Goal: Task Accomplishment & Management: Complete application form

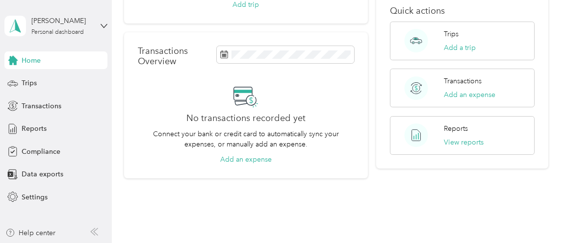
scroll to position [199, 0]
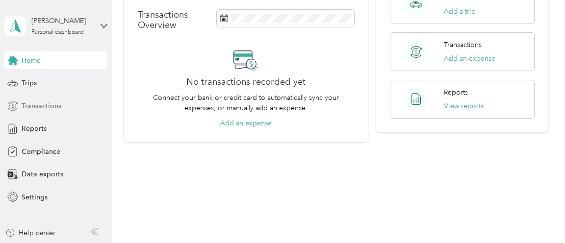
click at [25, 106] on span "Transactions" at bounding box center [42, 106] width 40 height 10
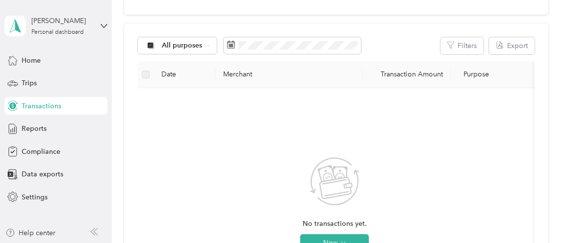
scroll to position [81, 0]
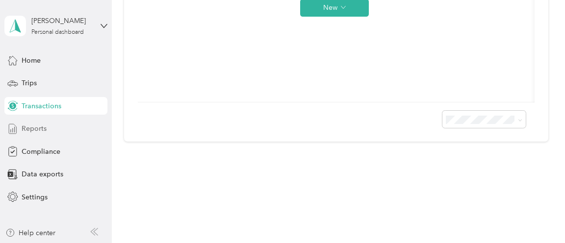
click at [32, 127] on span "Reports" at bounding box center [34, 129] width 25 height 10
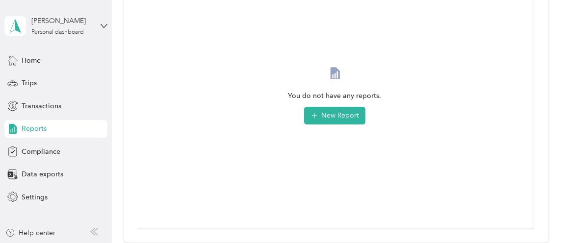
scroll to position [231, 0]
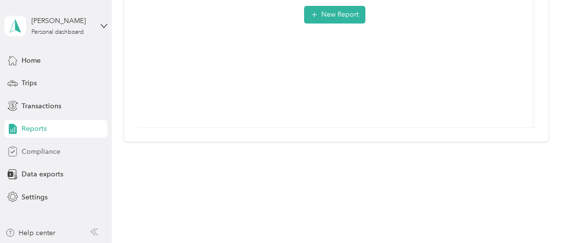
click at [39, 154] on span "Compliance" at bounding box center [41, 152] width 39 height 10
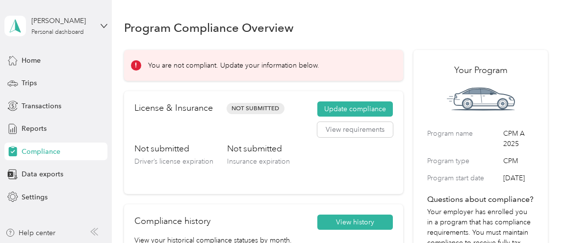
scroll to position [49, 0]
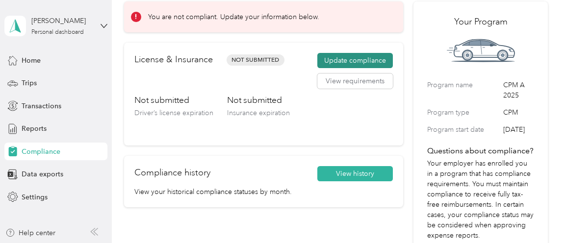
click at [363, 60] on button "Update compliance" at bounding box center [355, 61] width 76 height 16
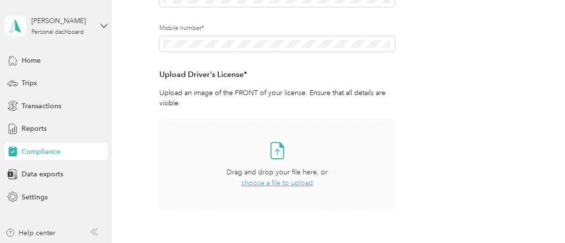
scroll to position [245, 0]
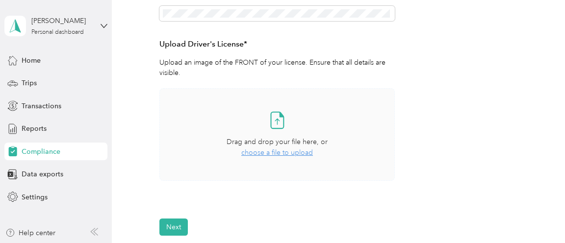
click at [277, 156] on span "choose a file to upload" at bounding box center [277, 153] width 72 height 8
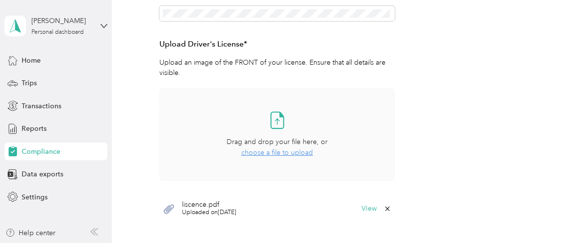
click at [269, 152] on span "choose a file to upload" at bounding box center [277, 153] width 72 height 8
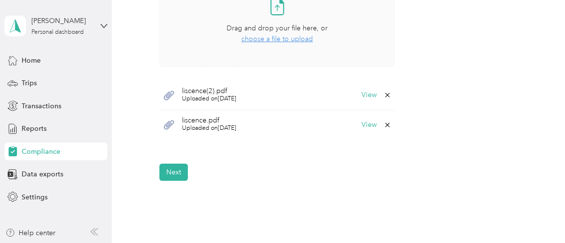
scroll to position [392, 0]
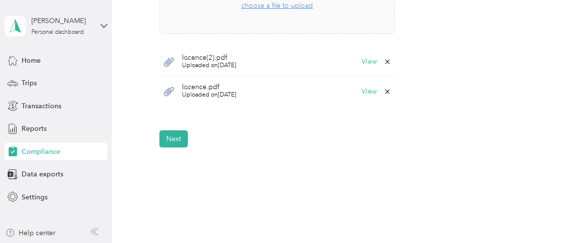
click at [386, 90] on icon at bounding box center [387, 91] width 4 height 4
click at [362, 102] on button "Yes" at bounding box center [361, 98] width 19 height 16
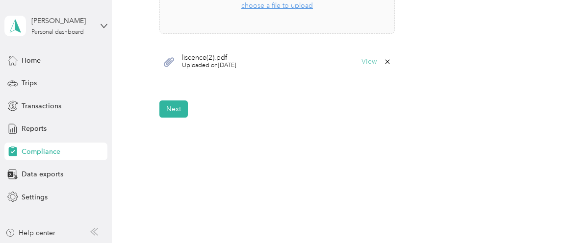
click at [365, 61] on button "View" at bounding box center [368, 61] width 15 height 7
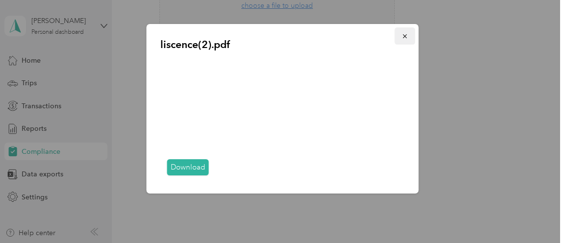
click at [406, 33] on icon "button" at bounding box center [405, 36] width 7 height 7
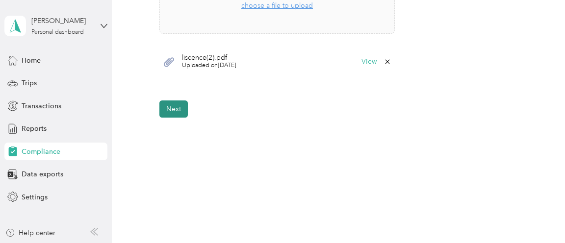
click at [174, 112] on button "Next" at bounding box center [173, 109] width 28 height 17
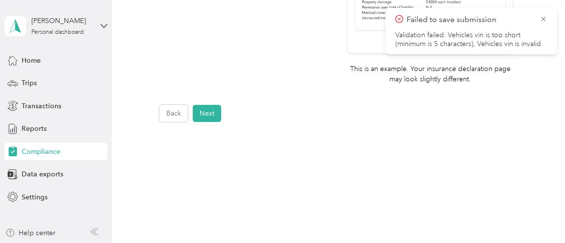
scroll to position [413, 0]
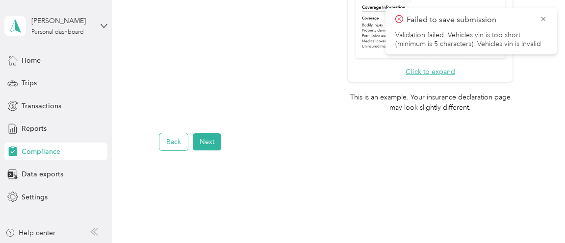
click at [170, 141] on button "Back" at bounding box center [173, 141] width 28 height 17
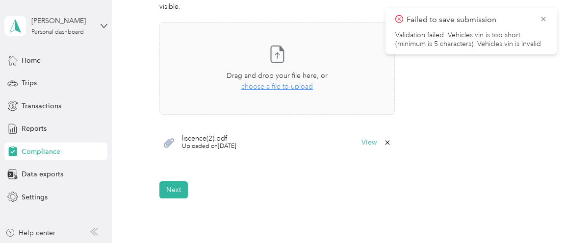
scroll to position [261, 0]
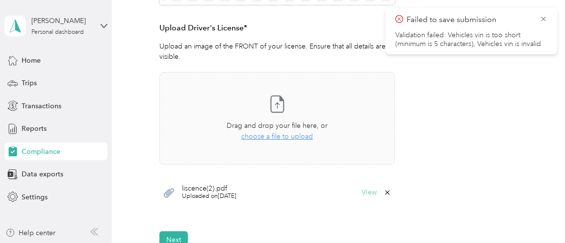
click at [369, 193] on button "View" at bounding box center [368, 192] width 15 height 7
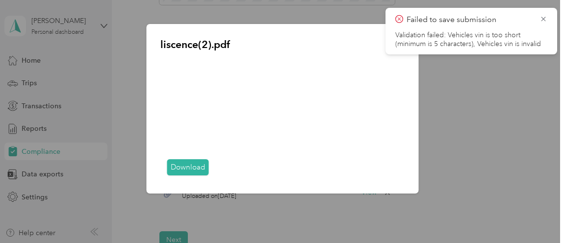
click at [183, 167] on link "Download" at bounding box center [188, 167] width 42 height 16
click at [541, 16] on icon at bounding box center [543, 19] width 8 height 9
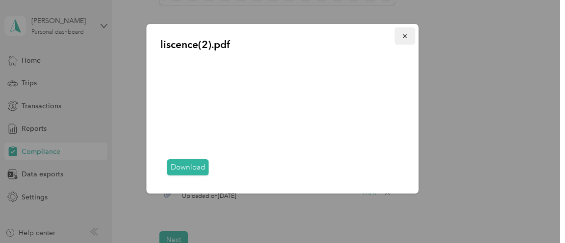
click at [405, 34] on icon "button" at bounding box center [405, 36] width 7 height 7
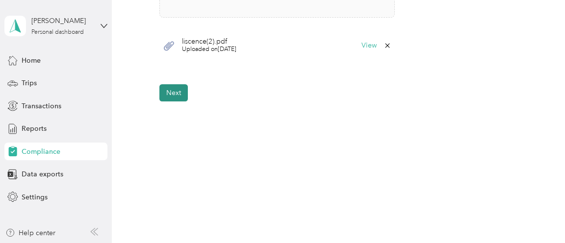
click at [175, 89] on button "Next" at bounding box center [173, 92] width 28 height 17
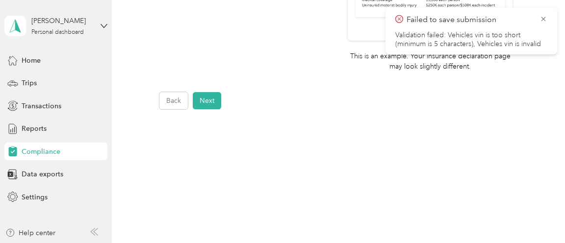
scroll to position [462, 0]
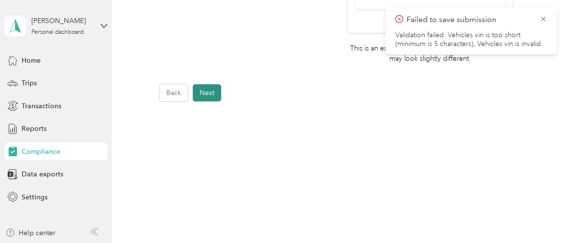
click at [212, 91] on button "Next" at bounding box center [207, 92] width 28 height 17
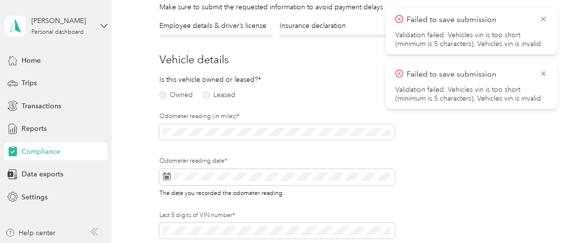
scroll to position [12, 0]
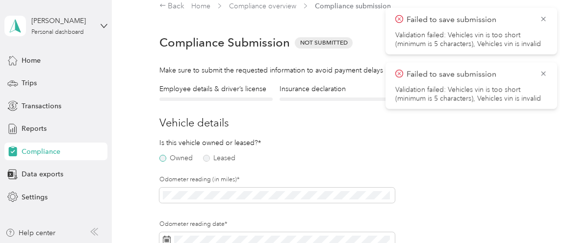
click at [162, 158] on label "Owned" at bounding box center [175, 158] width 33 height 7
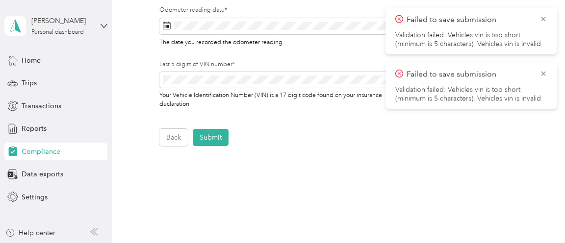
scroll to position [179, 0]
